Goal: Contribute content: Contribute content

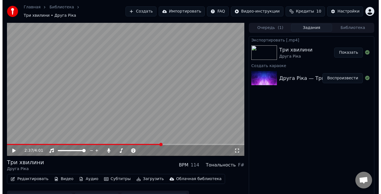
scroll to position [8, 0]
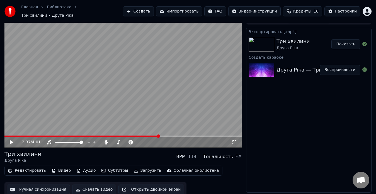
click at [151, 12] on button "Создать" at bounding box center [138, 11] width 31 height 10
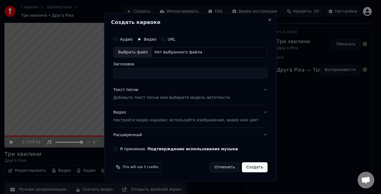
click at [146, 52] on div "Выбрать файл" at bounding box center [133, 52] width 38 height 10
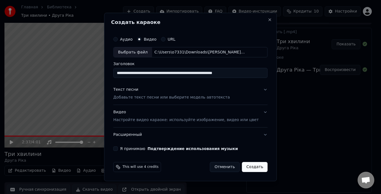
click at [248, 73] on input "**********" at bounding box center [190, 73] width 154 height 10
type input "**********"
click at [150, 97] on p "Добавьте текст песни или выберите модель автотекста" at bounding box center [171, 98] width 117 height 6
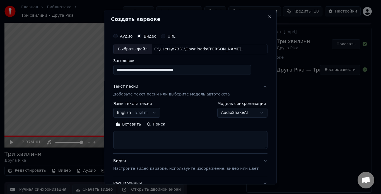
click at [133, 126] on button "Вставить" at bounding box center [128, 124] width 31 height 9
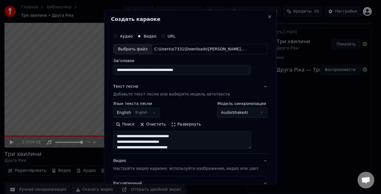
scroll to position [46, 0]
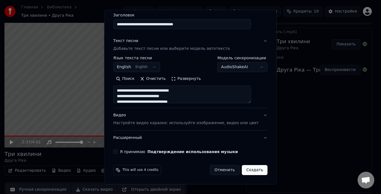
click at [141, 152] on label "Я принимаю Подтверждение использования музыки" at bounding box center [179, 152] width 118 height 4
click at [118, 152] on button "Я принимаю Подтверждение использования музыки" at bounding box center [115, 152] width 4 height 4
click at [143, 122] on p "Настройте видео караоке: используйте изображение, видео или цвет" at bounding box center [185, 124] width 145 height 6
type textarea "**********"
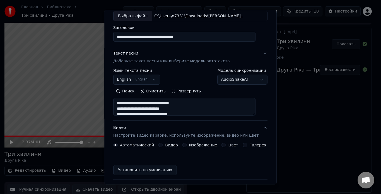
scroll to position [31, 0]
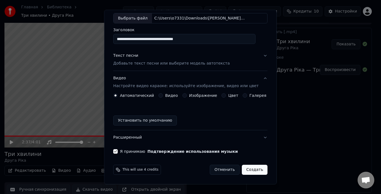
click at [166, 96] on label "Видео" at bounding box center [171, 96] width 13 height 4
click at [163, 96] on button "Видео" at bounding box center [160, 96] width 4 height 4
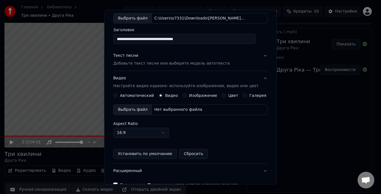
click at [146, 112] on div "Выбрать файл" at bounding box center [133, 110] width 38 height 10
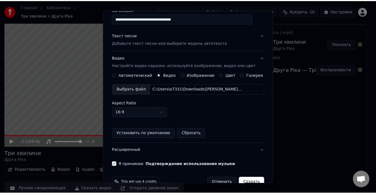
scroll to position [64, 0]
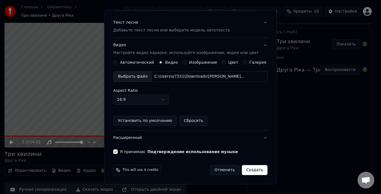
click at [243, 171] on button "Создать" at bounding box center [255, 171] width 26 height 10
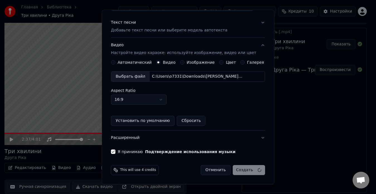
scroll to position [31, 0]
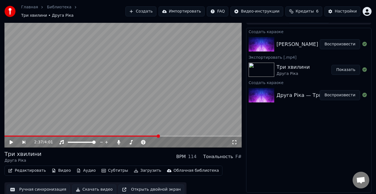
click at [344, 46] on button "Воспроизвести" at bounding box center [340, 44] width 40 height 10
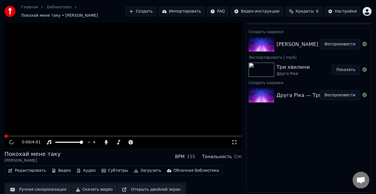
scroll to position [11, 0]
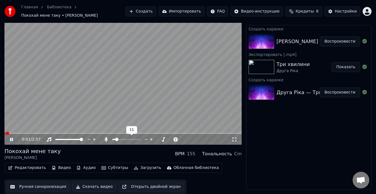
click at [122, 138] on div at bounding box center [131, 140] width 45 height 6
click at [129, 140] on span at bounding box center [126, 139] width 28 height 1
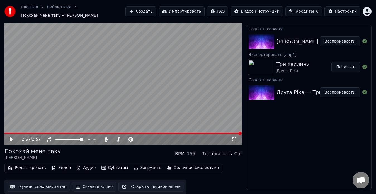
click at [139, 167] on button "Загрузить" at bounding box center [148, 168] width 32 height 8
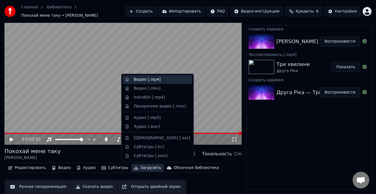
click at [139, 81] on div "Видео [.mp4]" at bounding box center [147, 80] width 27 height 6
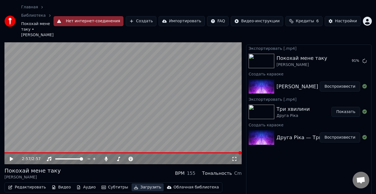
scroll to position [17, 0]
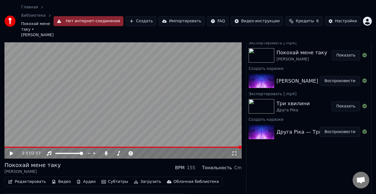
click at [11, 152] on icon at bounding box center [11, 154] width 3 height 4
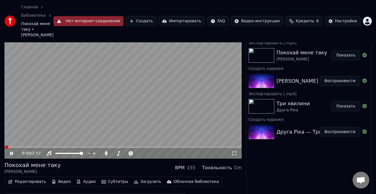
click at [44, 147] on span at bounding box center [122, 147] width 237 height 1
click at [120, 153] on span at bounding box center [120, 153] width 17 height 1
click at [115, 152] on span at bounding box center [115, 153] width 3 height 3
click at [116, 152] on span at bounding box center [117, 153] width 3 height 3
click at [115, 152] on span at bounding box center [116, 153] width 3 height 3
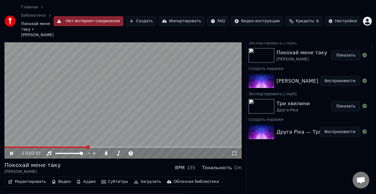
click at [137, 88] on video at bounding box center [122, 93] width 237 height 134
click at [84, 178] on button "Аудио" at bounding box center [86, 182] width 24 height 8
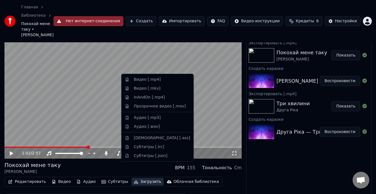
click at [135, 178] on button "Загрузить" at bounding box center [148, 182] width 32 height 8
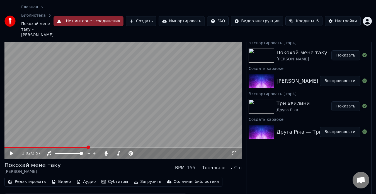
click at [135, 178] on button "Загрузить" at bounding box center [148, 182] width 32 height 8
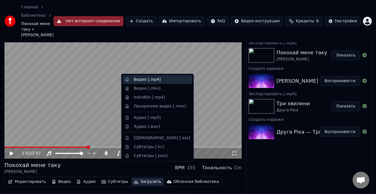
click at [137, 79] on div "Видео [.mp4]" at bounding box center [147, 80] width 27 height 6
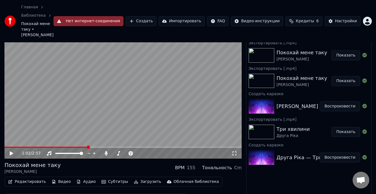
click at [340, 50] on button "Показать" at bounding box center [346, 55] width 29 height 10
